Goal: Share content: Share content

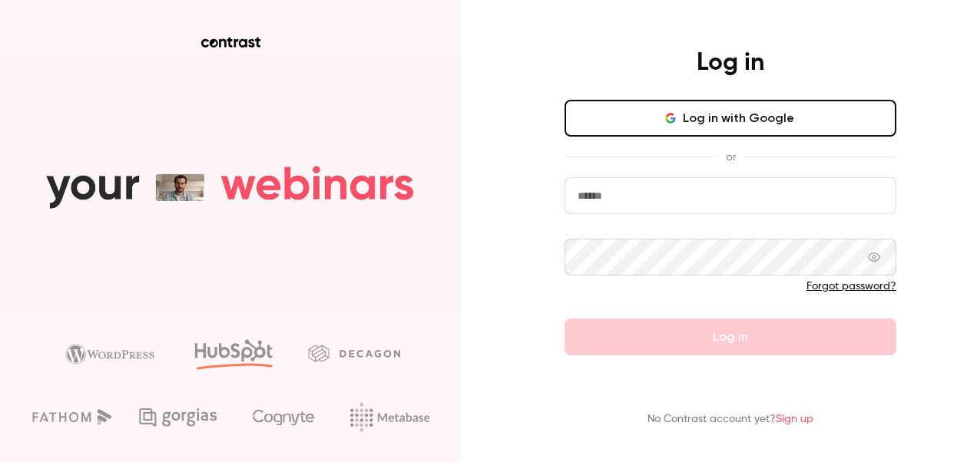
type input "**********"
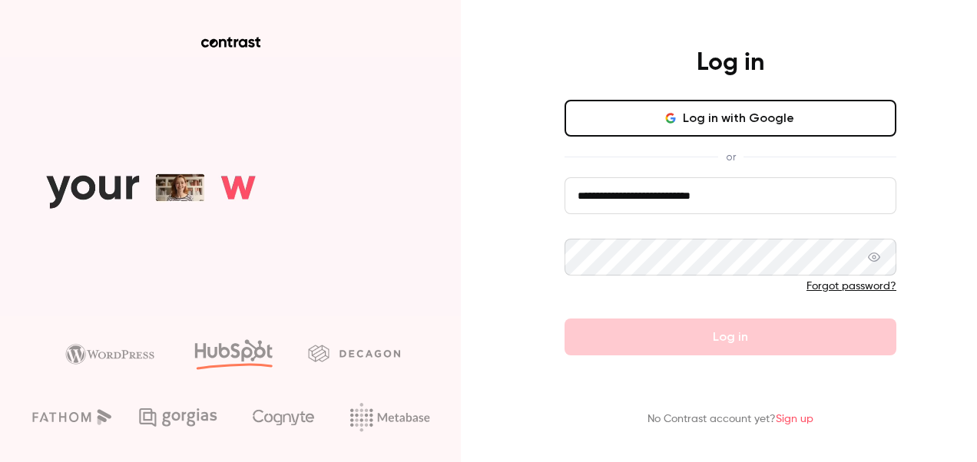
click at [517, 244] on div "**********" at bounding box center [488, 231] width 977 height 462
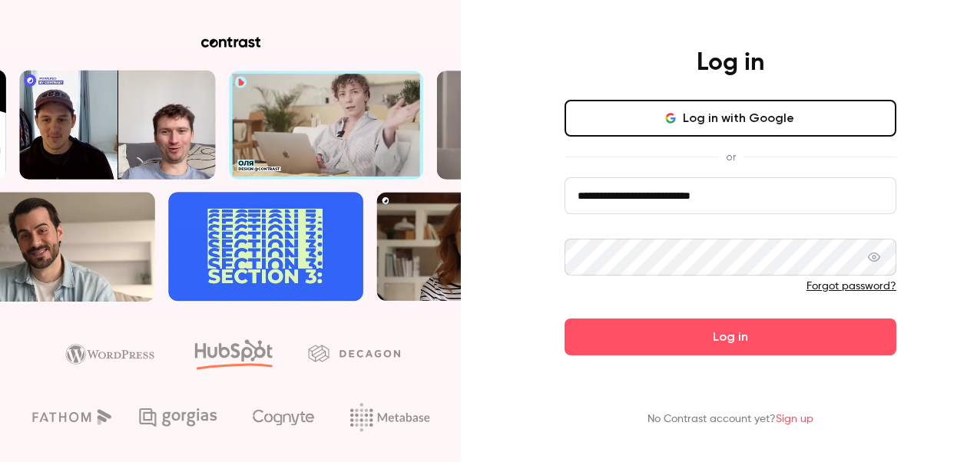
click at [718, 333] on button "Log in" at bounding box center [730, 337] width 332 height 37
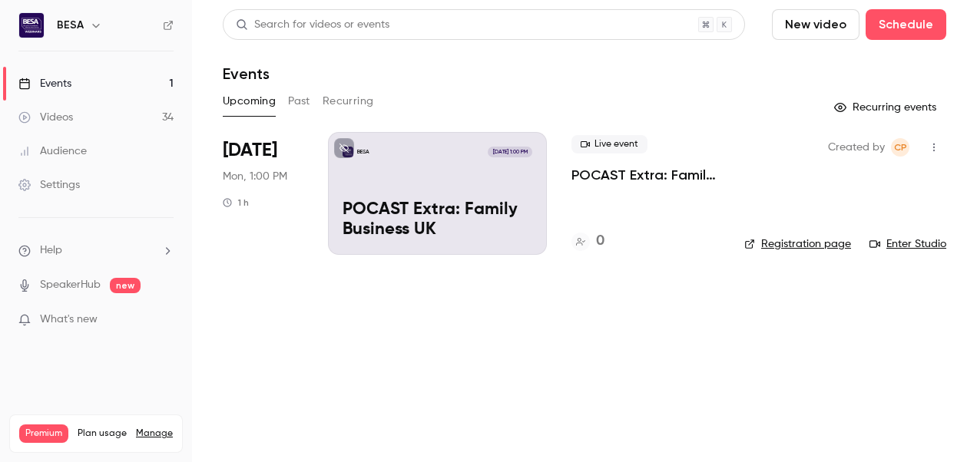
click at [490, 186] on div "BESA [DATE] 1:00 PM POCAST Extra: Family Business UK" at bounding box center [437, 193] width 219 height 123
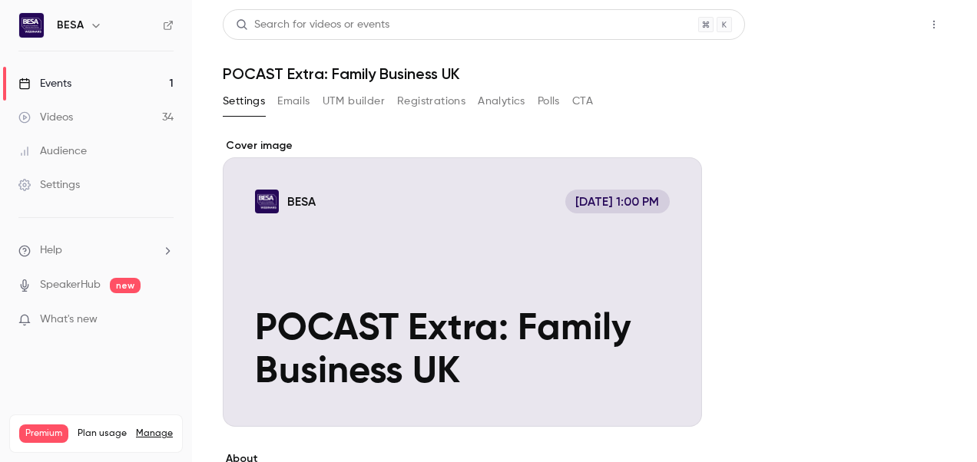
click at [859, 29] on button "Share" at bounding box center [878, 24] width 61 height 31
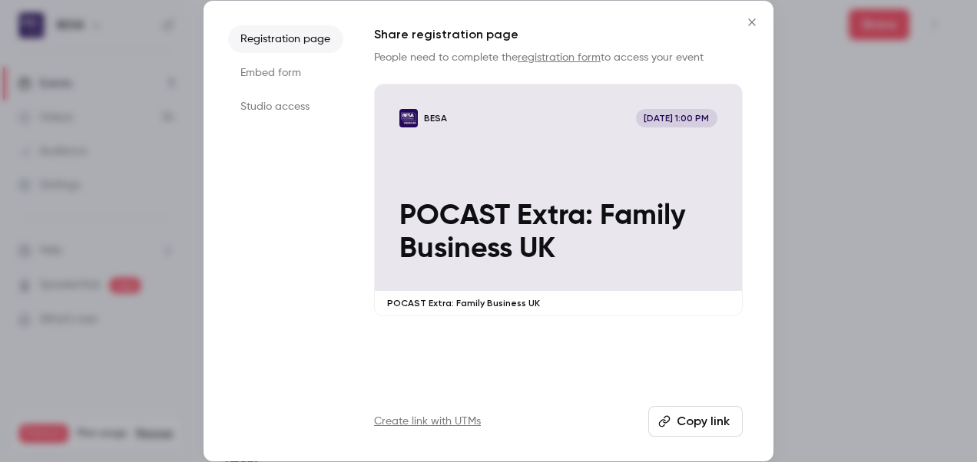
click at [309, 110] on li "Studio access" at bounding box center [285, 107] width 115 height 28
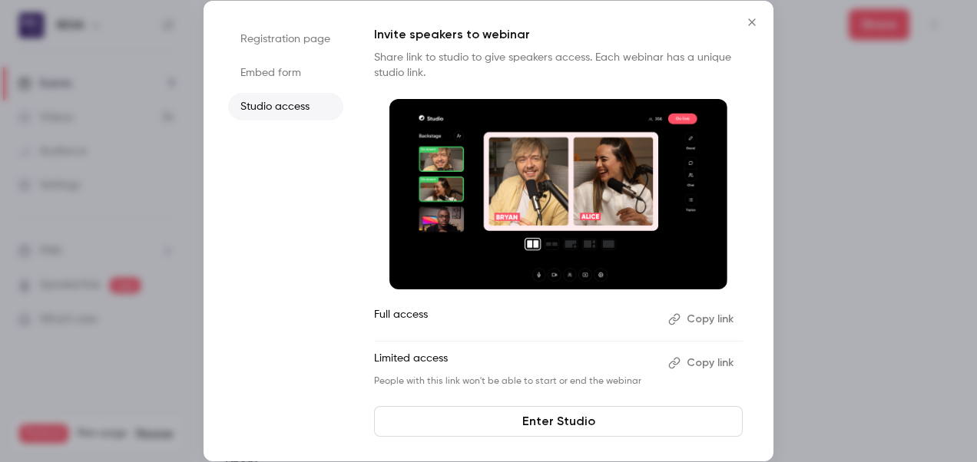
click at [691, 322] on button "Copy link" at bounding box center [702, 319] width 81 height 25
drag, startPoint x: 157, startPoint y: 226, endPoint x: 178, endPoint y: 227, distance: 21.6
click at [159, 227] on div at bounding box center [488, 231] width 977 height 462
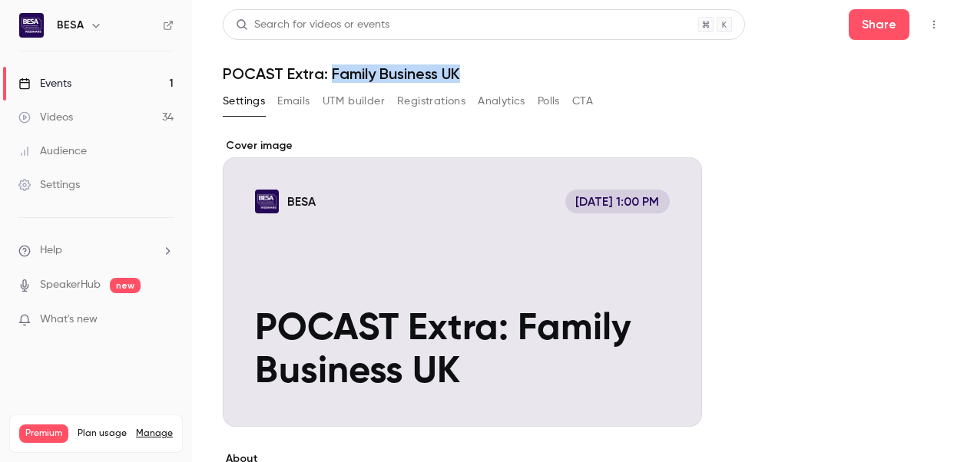
drag, startPoint x: 525, startPoint y: 70, endPoint x: 331, endPoint y: 74, distance: 194.3
click at [331, 74] on h1 "POCAST Extra: Family Business UK" at bounding box center [584, 73] width 723 height 18
copy h1 "Family Business UK"
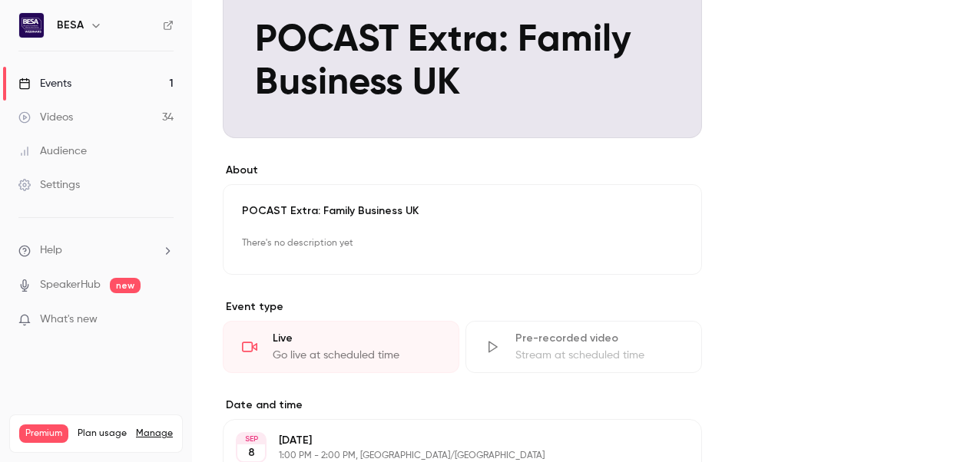
scroll to position [461, 0]
